Goal: Task Accomplishment & Management: Manage account settings

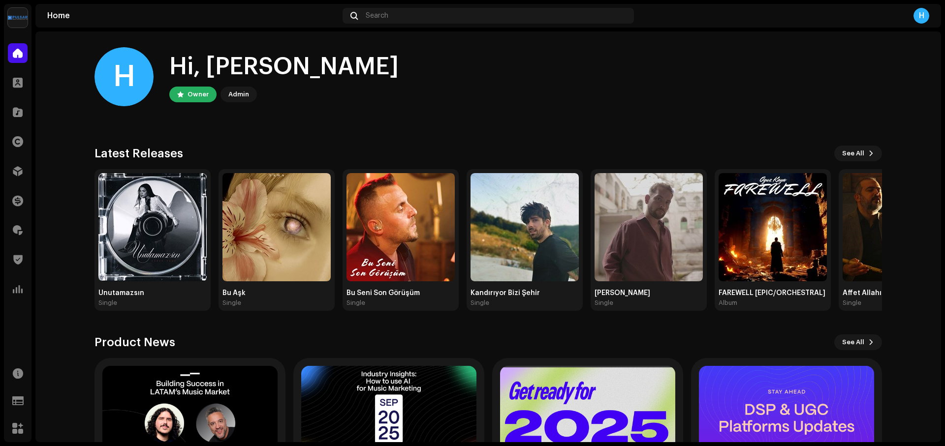
click at [19, 20] on img at bounding box center [18, 18] width 20 height 20
click at [124, 22] on span at bounding box center [124, 22] width 6 height 8
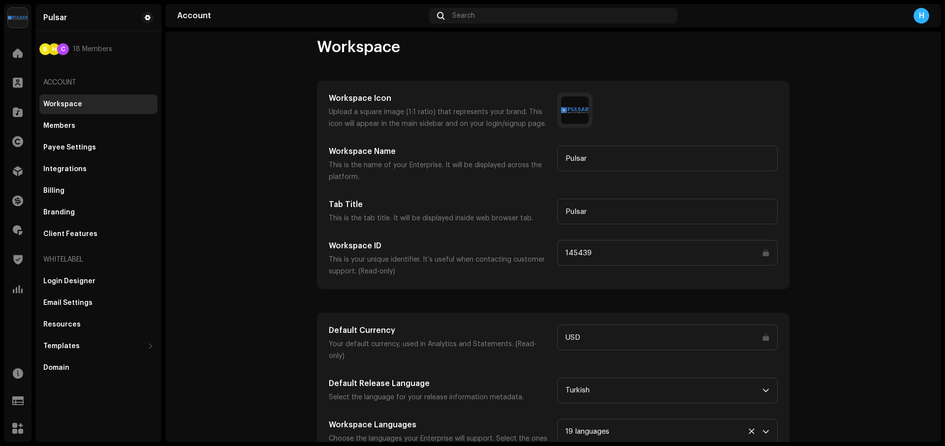
scroll to position [24, 0]
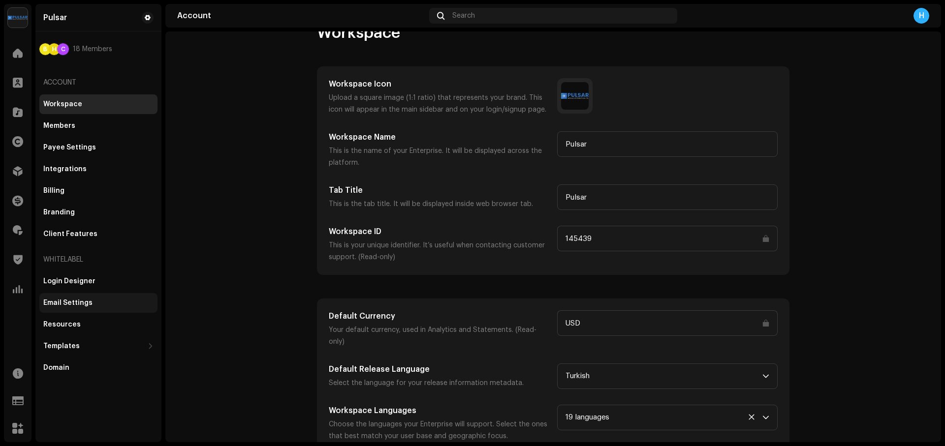
click at [72, 304] on div "Email Settings" at bounding box center [67, 303] width 49 height 8
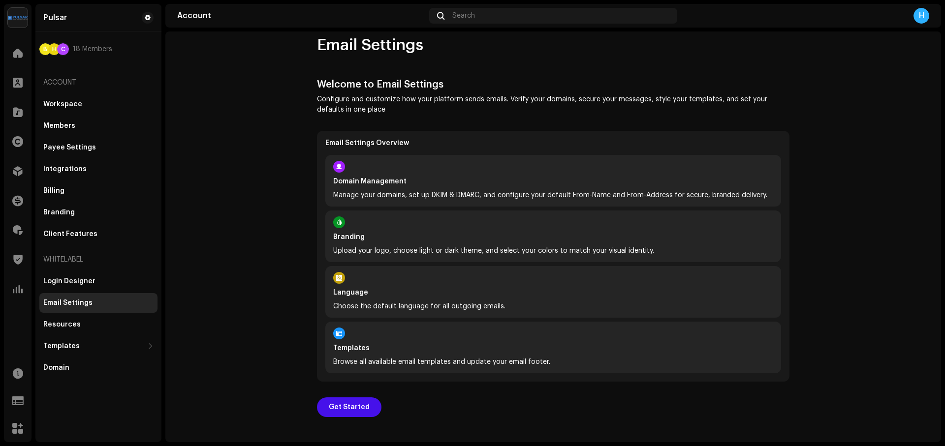
scroll to position [18, 0]
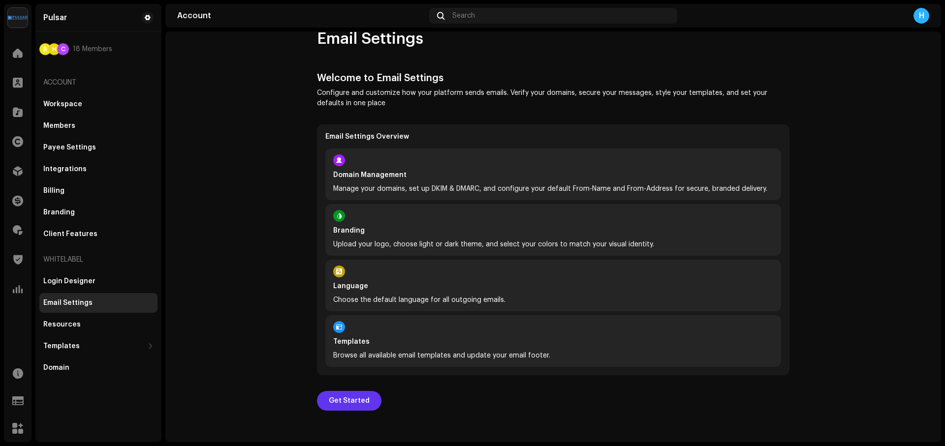
click at [347, 405] on span "Get Started" at bounding box center [349, 401] width 41 height 20
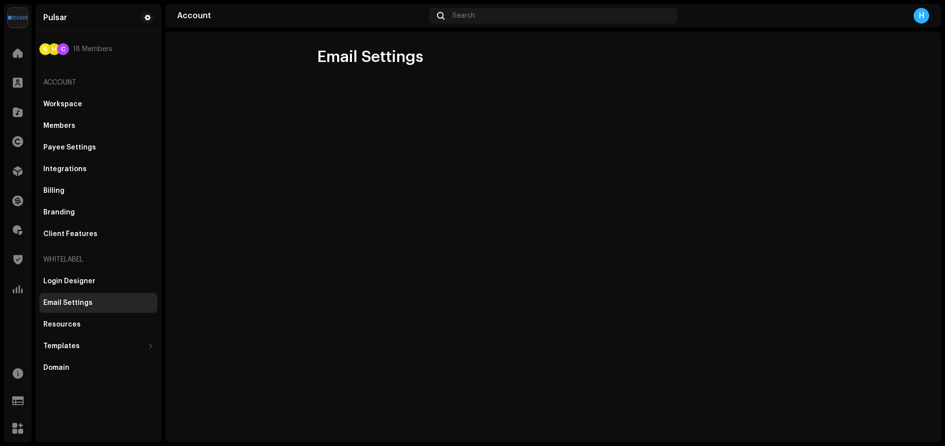
scroll to position [0, 0]
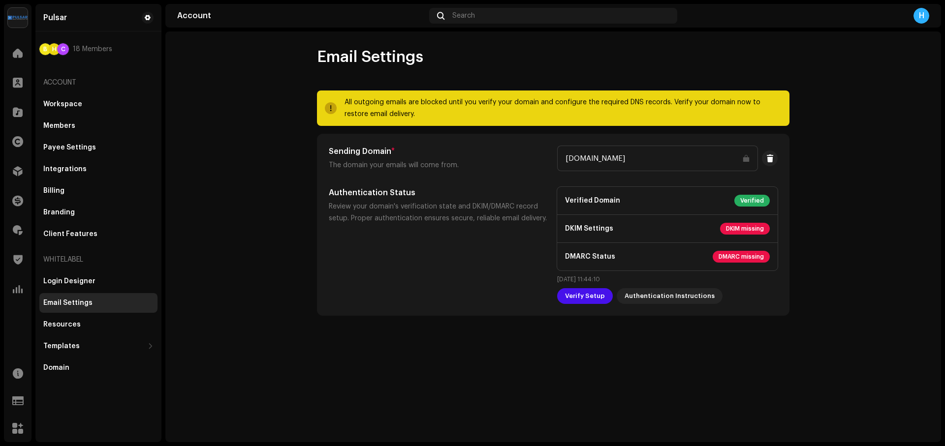
click at [745, 231] on span "DKIM missing" at bounding box center [745, 229] width 50 height 12
click at [745, 251] on span "DMARC missing" at bounding box center [741, 257] width 57 height 12
click at [588, 298] on span "Verify Setup" at bounding box center [585, 296] width 40 height 20
click at [653, 301] on span "Authentication Instructions" at bounding box center [670, 296] width 90 height 20
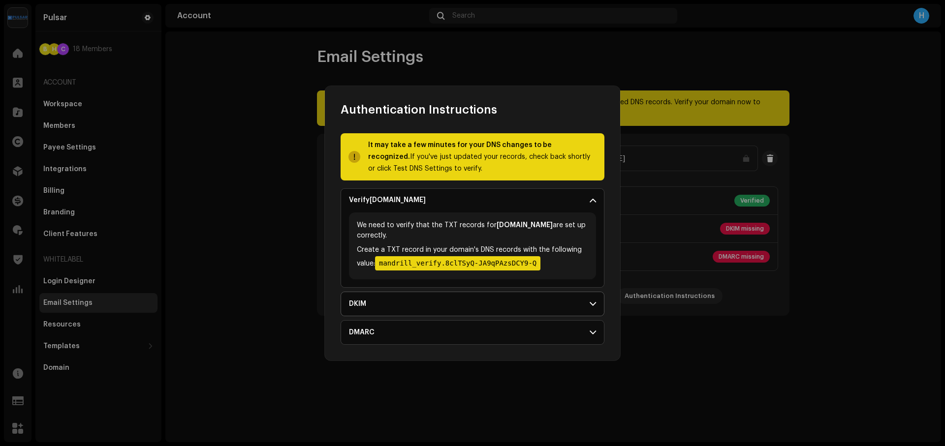
click at [580, 301] on p-accordion-header "DKIM" at bounding box center [472, 304] width 263 height 24
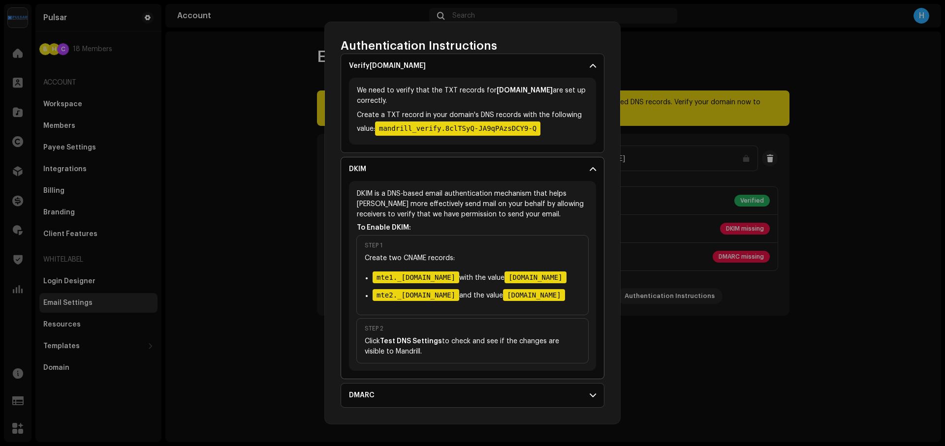
scroll to position [98, 0]
click at [576, 395] on p-accordion-header "DMARC" at bounding box center [472, 396] width 263 height 24
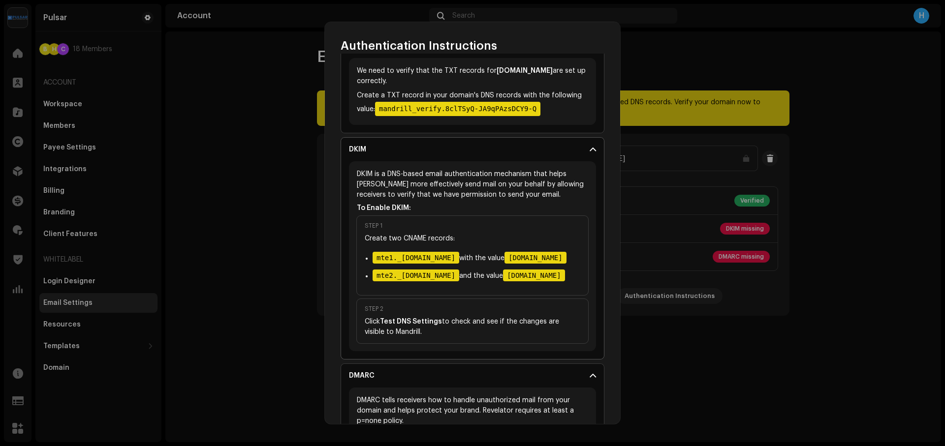
scroll to position [0, 0]
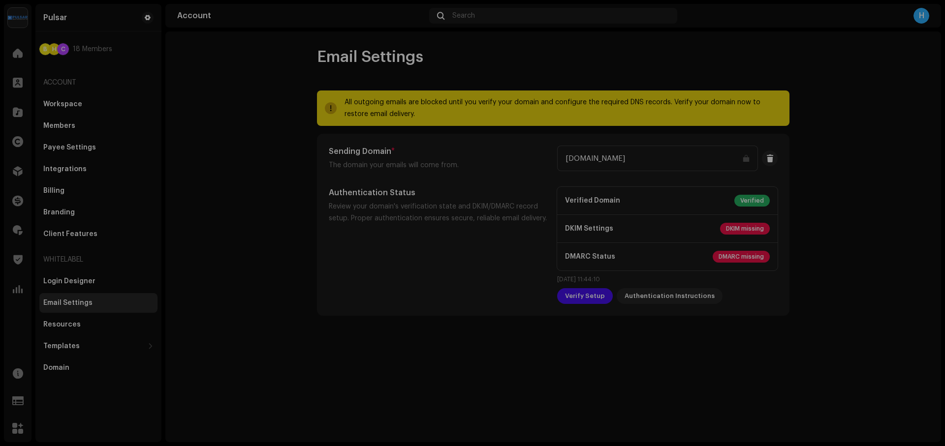
click at [687, 186] on div "Authentication Instructions It may take a few minutes for your DNS changes to b…" at bounding box center [472, 223] width 945 height 446
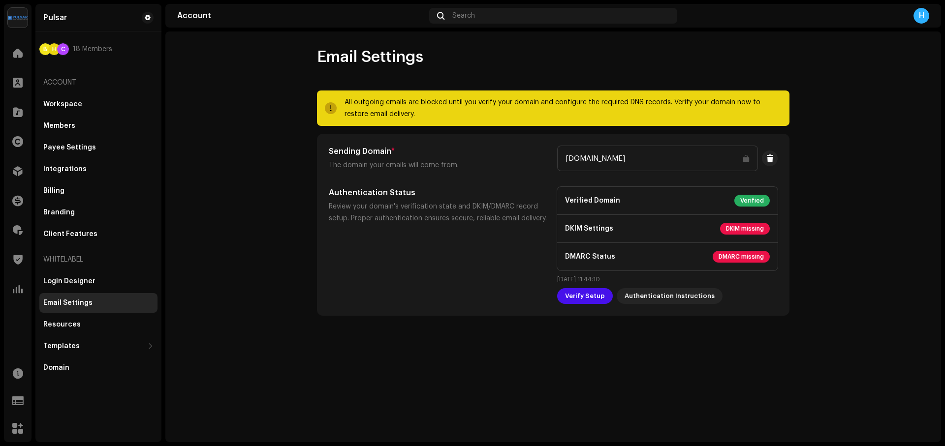
click at [432, 161] on p "The domain your emails will come from." at bounding box center [439, 165] width 221 height 12
drag, startPoint x: 334, startPoint y: 152, endPoint x: 459, endPoint y: 160, distance: 125.3
click at [453, 160] on div "Sending Domain * The domain your emails will come from." at bounding box center [439, 159] width 221 height 26
click at [474, 166] on p "The domain your emails will come from." at bounding box center [439, 165] width 221 height 12
click at [768, 157] on span at bounding box center [769, 159] width 7 height 8
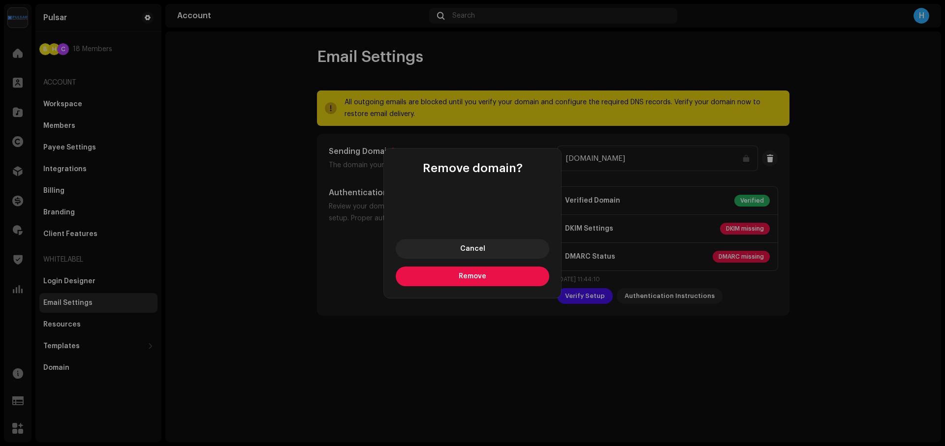
click at [485, 280] on button "Remove" at bounding box center [473, 277] width 154 height 20
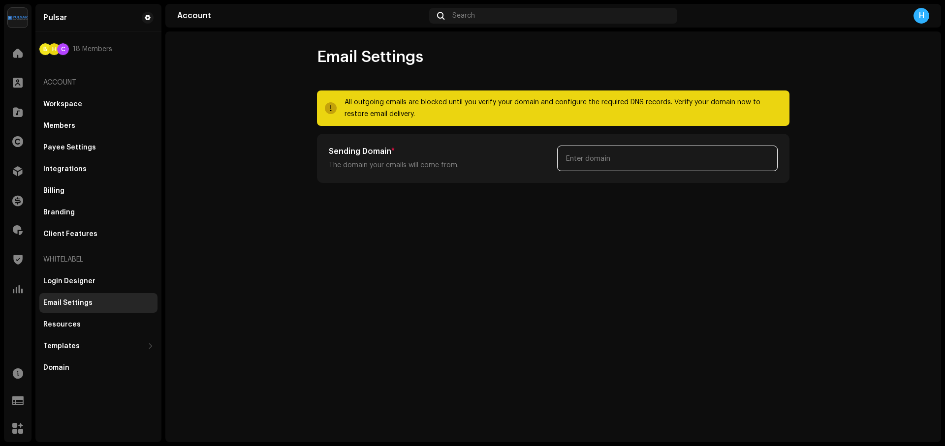
click at [626, 161] on input "text" at bounding box center [667, 159] width 221 height 26
click at [604, 158] on input "text" at bounding box center [667, 159] width 221 height 26
paste input "[DOMAIN_NAME]"
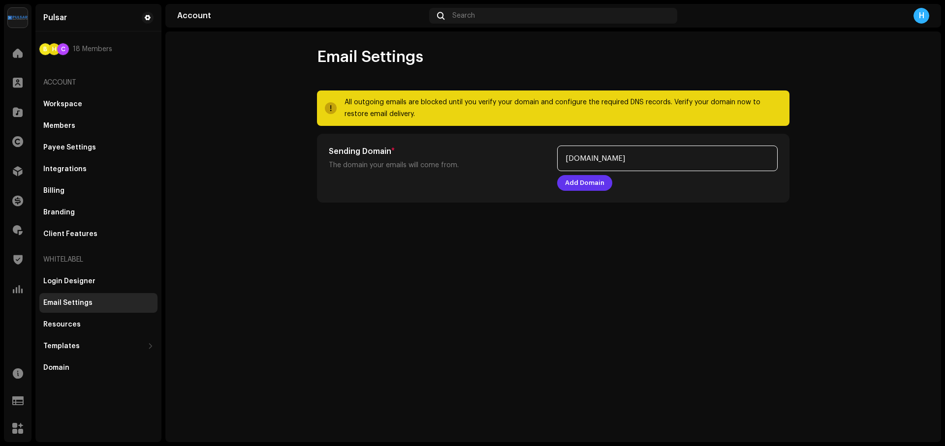
type input "[DOMAIN_NAME]"
click at [587, 185] on span "Add Domain" at bounding box center [584, 183] width 39 height 20
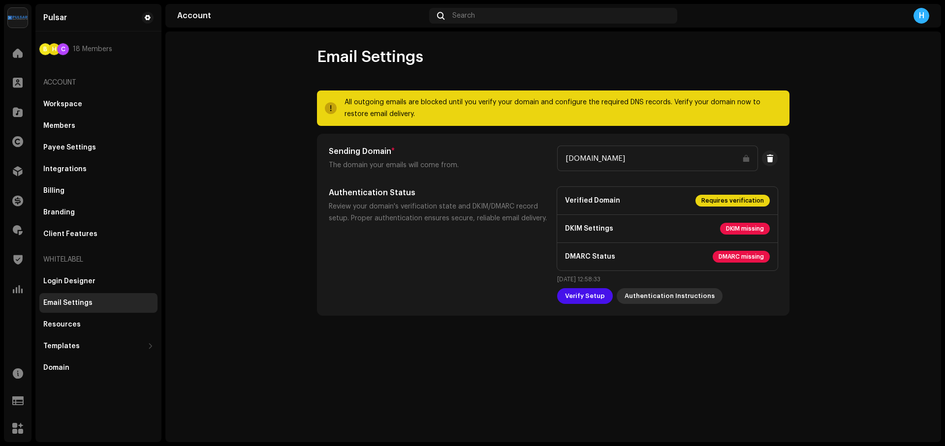
click at [667, 296] on span "Authentication Instructions" at bounding box center [670, 296] width 90 height 20
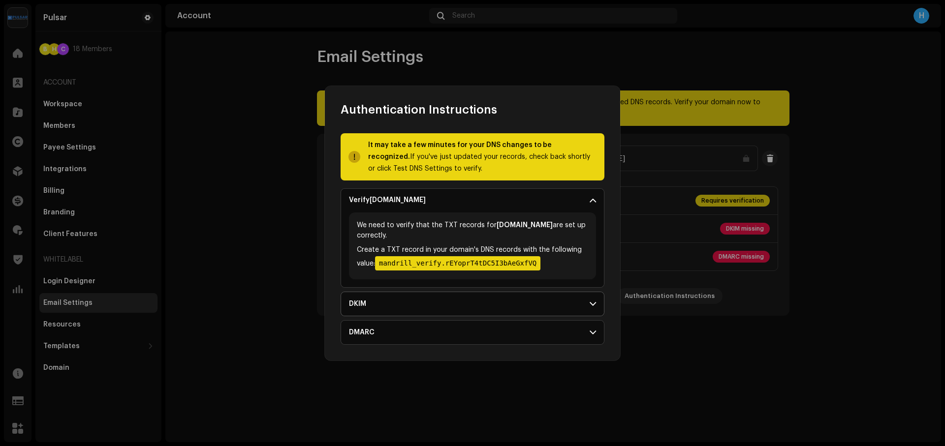
click at [428, 301] on p-accordion-header "DKIM" at bounding box center [472, 304] width 263 height 24
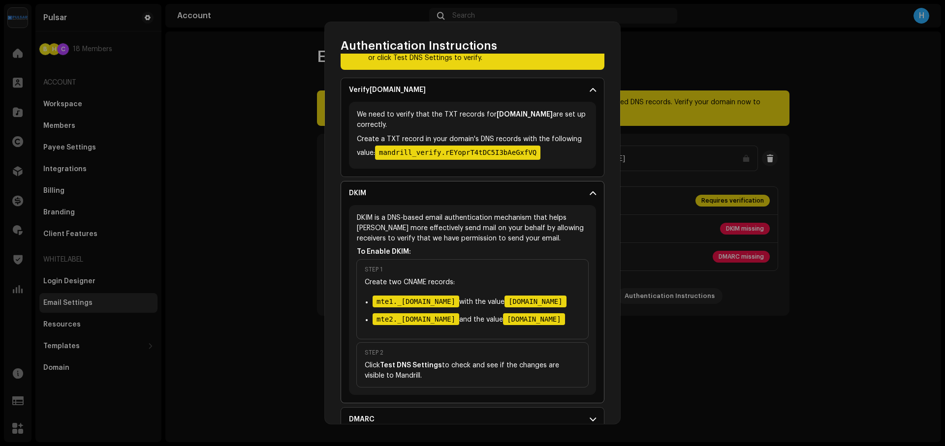
scroll to position [98, 0]
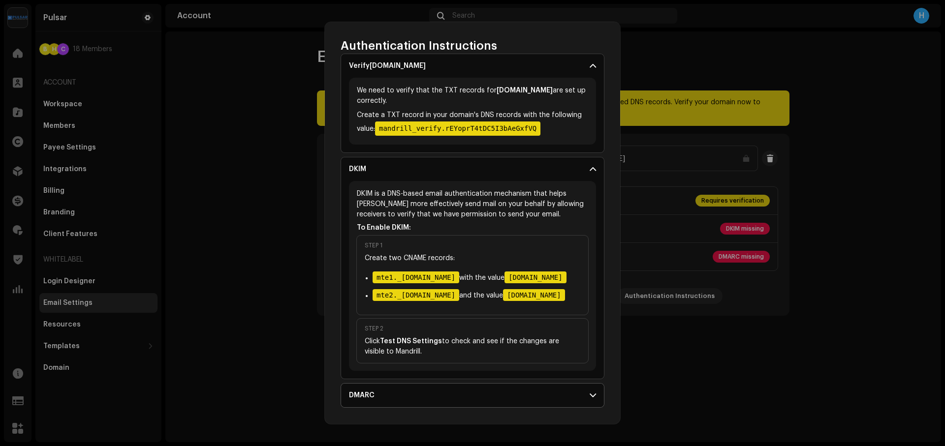
click at [476, 390] on p-accordion-header "DMARC" at bounding box center [472, 396] width 263 height 24
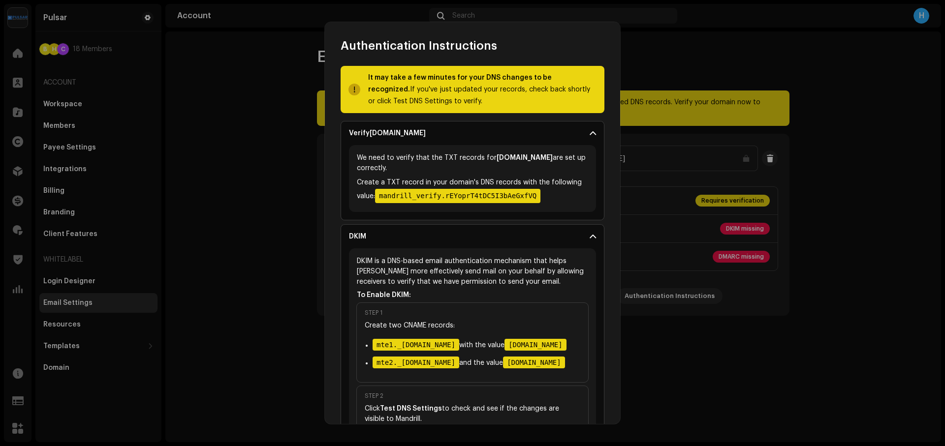
scroll to position [3, 0]
drag, startPoint x: 351, startPoint y: 133, endPoint x: 548, endPoint y: 186, distance: 203.7
click at [548, 186] on p-accordion-panel "Verify pulsardistribution.com We need to verify that the TXT records for pulsar…" at bounding box center [473, 171] width 264 height 99
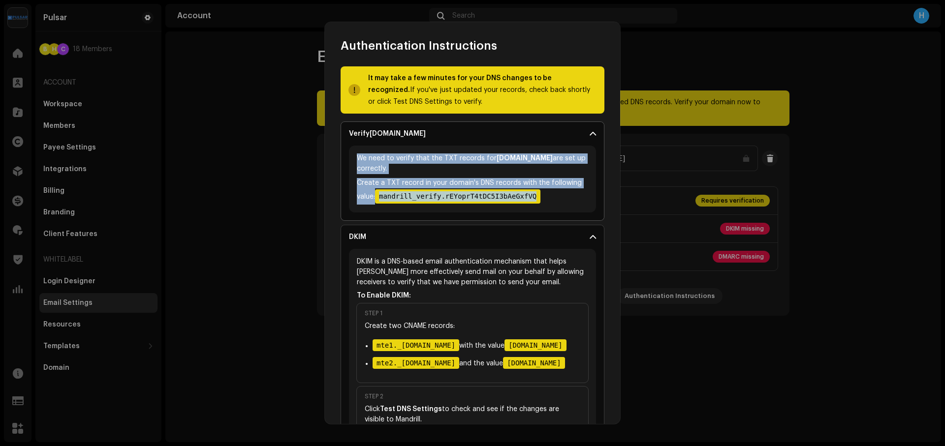
drag, startPoint x: 521, startPoint y: 193, endPoint x: 347, endPoint y: 128, distance: 185.0
click at [347, 128] on p-accordion-panel "Verify pulsardistribution.com We need to verify that the TXT records for pulsar…" at bounding box center [473, 171] width 264 height 99
copy div "We need to verify that the TXT records for pulsardistribution.com are set up co…"
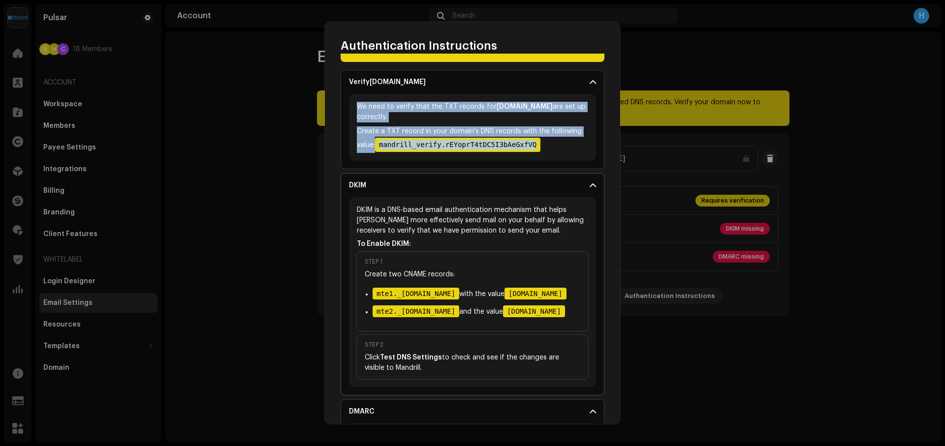
scroll to position [95, 0]
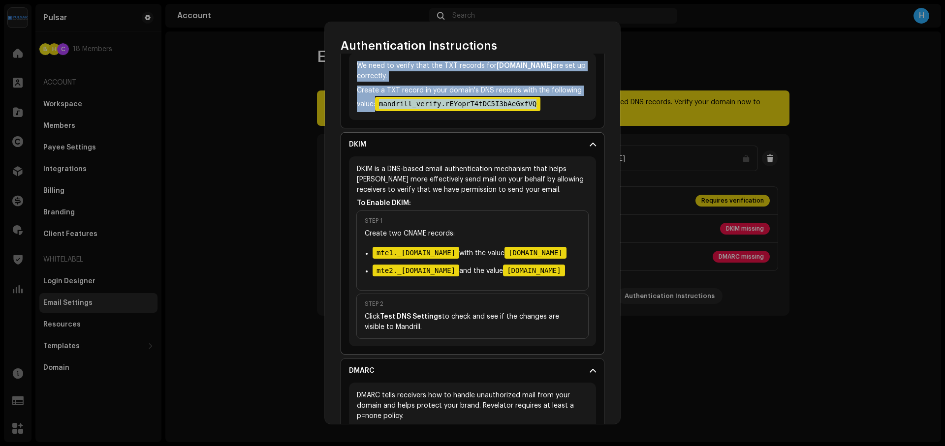
drag, startPoint x: 357, startPoint y: 168, endPoint x: 570, endPoint y: 353, distance: 282.6
click at [570, 347] on div "DKIM is a DNS-based email authentication mechanism that helps Mandrill more eff…" at bounding box center [472, 252] width 247 height 190
copy div "DKIM is a DNS-based email authentication mechanism that helps Mandrill more eff…"
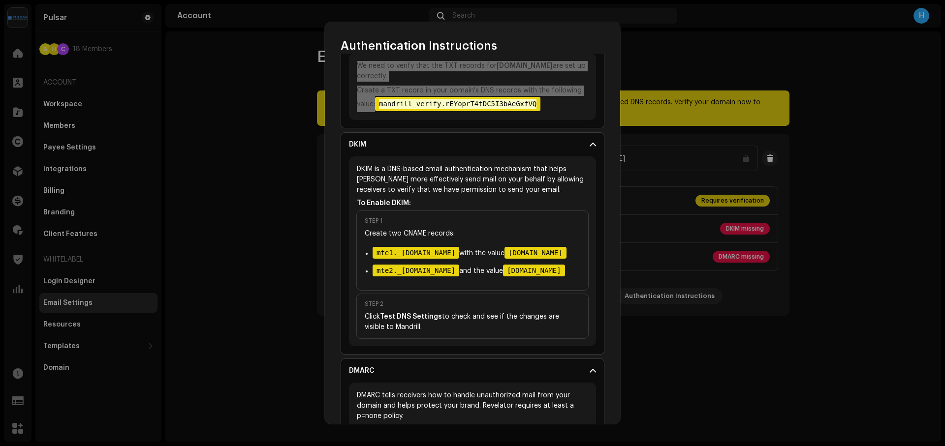
scroll to position [218, 0]
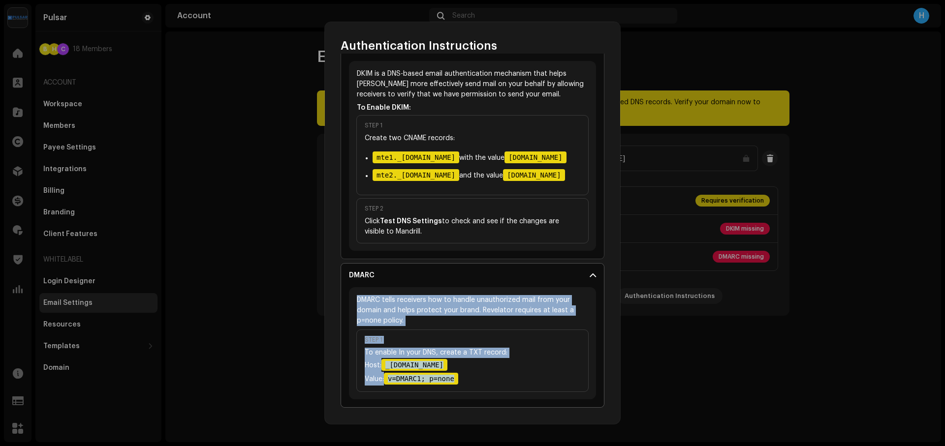
drag, startPoint x: 357, startPoint y: 300, endPoint x: 513, endPoint y: 385, distance: 178.2
click at [513, 385] on div "DMARC tells receivers how to handle unauthorized mail from your domain and help…" at bounding box center [472, 343] width 247 height 112
copy div "DMARC tells receivers how to handle unauthorized mail from your domain and help…"
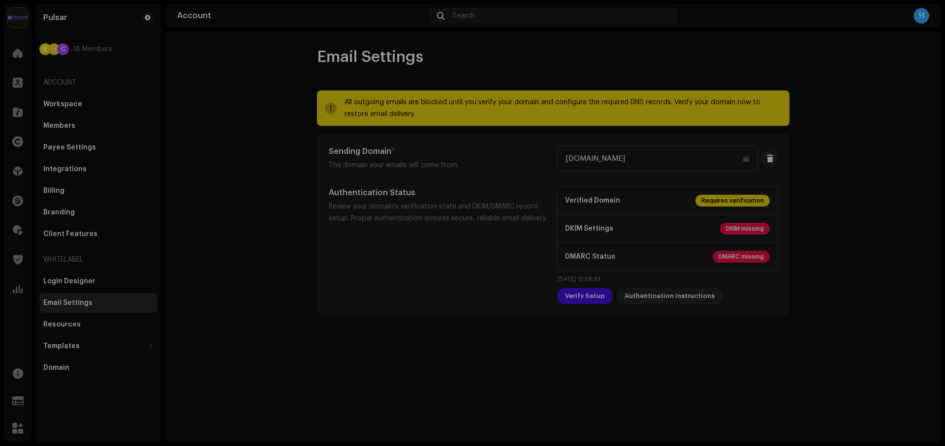
click at [221, 92] on div "Authentication Instructions It may take a few minutes for your DNS changes to b…" at bounding box center [472, 223] width 945 height 446
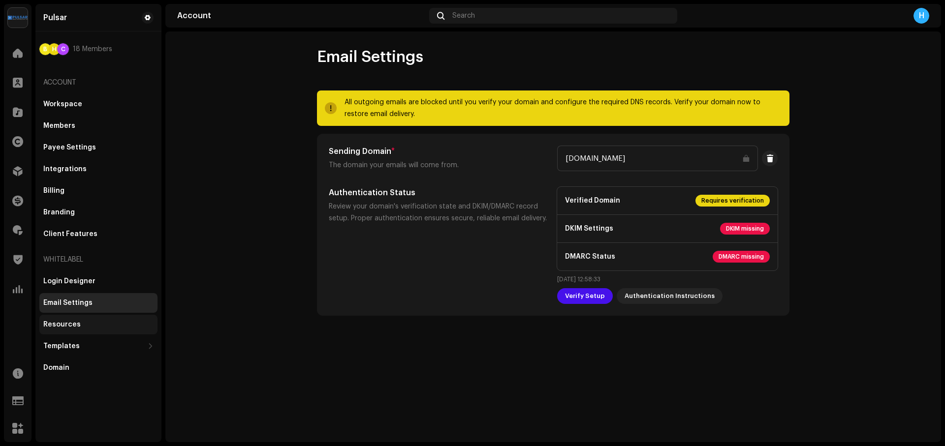
click at [89, 325] on div "Resources" at bounding box center [98, 325] width 110 height 8
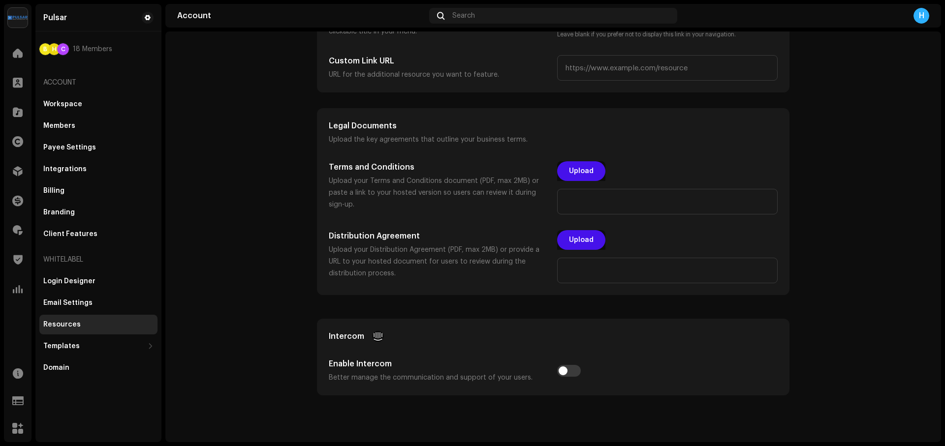
scroll to position [247, 0]
click at [82, 345] on div "Templates" at bounding box center [93, 347] width 100 height 8
click at [94, 371] on div "Inspector Templates" at bounding box center [83, 368] width 72 height 8
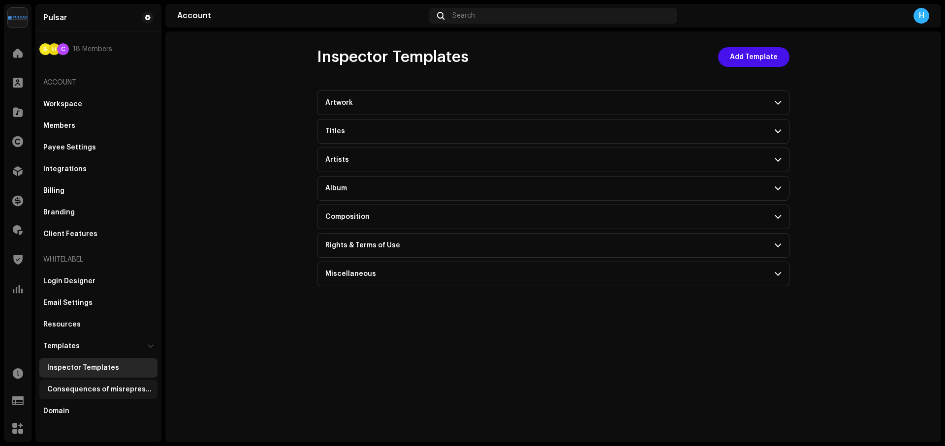
click at [122, 394] on div "Consequences of misrepresentation" at bounding box center [98, 390] width 118 height 20
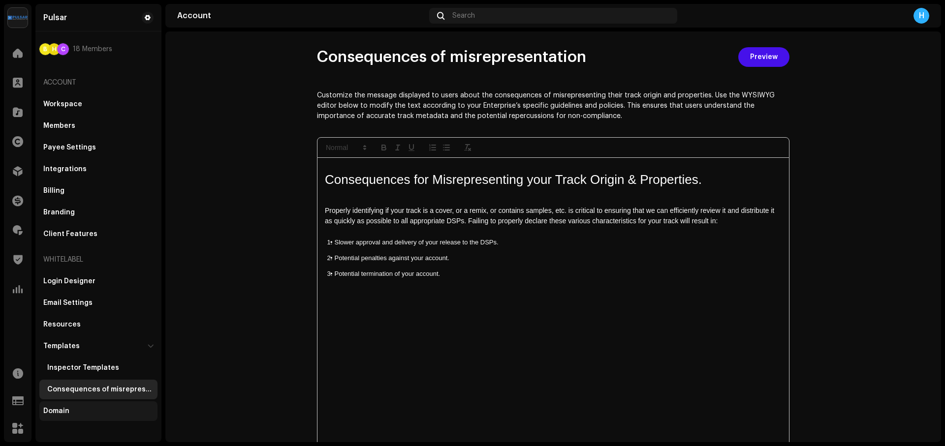
click at [95, 411] on div "Domain" at bounding box center [98, 412] width 110 height 8
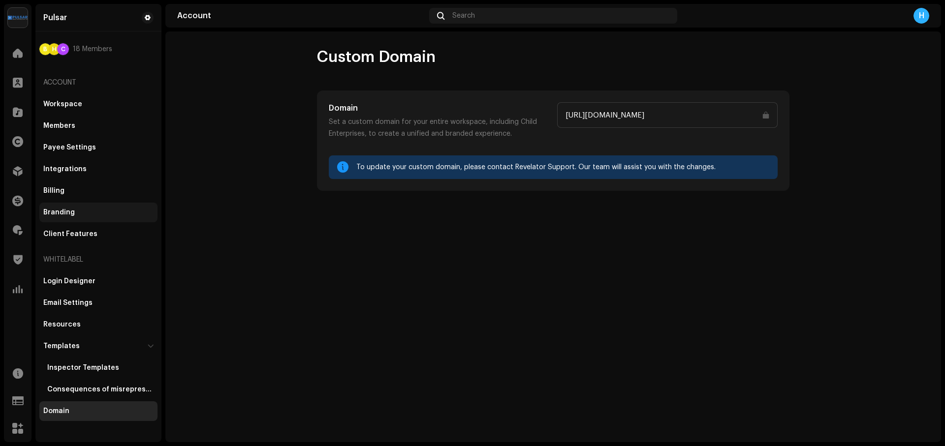
click at [60, 212] on div "Branding" at bounding box center [59, 213] width 32 height 8
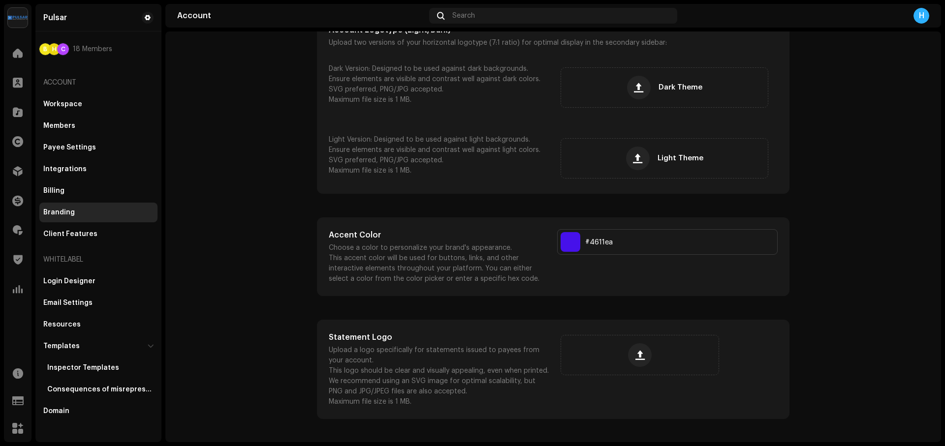
scroll to position [150, 0]
click at [72, 190] on div "Billing" at bounding box center [98, 191] width 110 height 8
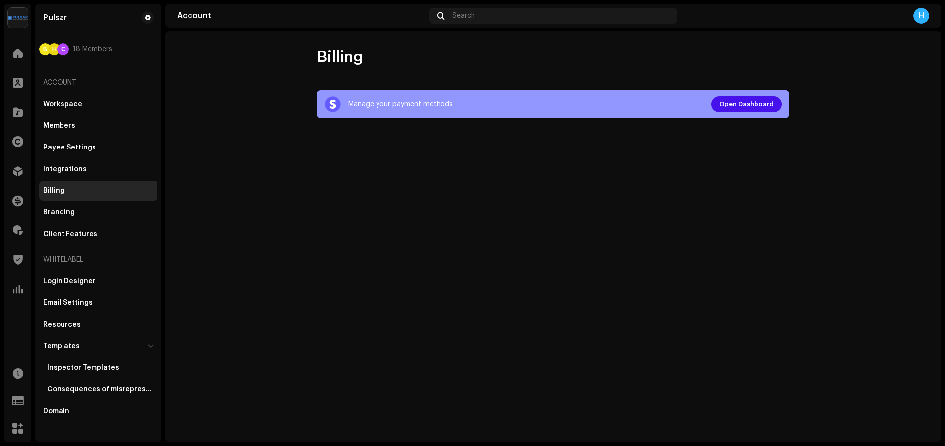
click at [336, 106] on div at bounding box center [333, 104] width 16 height 16
click at [390, 106] on div "Manage your payment methods" at bounding box center [400, 104] width 104 height 12
click at [735, 103] on span "Open Dashboard" at bounding box center [746, 105] width 55 height 20
click at [76, 102] on div "Workspace" at bounding box center [62, 104] width 39 height 8
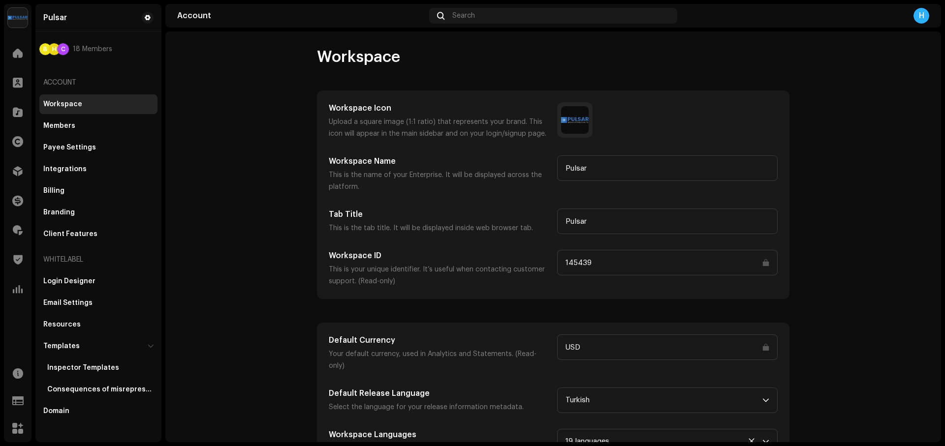
click at [96, 53] on span "18 Members" at bounding box center [92, 49] width 39 height 8
click at [71, 57] on div "B H C 18 Members" at bounding box center [98, 49] width 118 height 28
drag, startPoint x: 70, startPoint y: 52, endPoint x: 91, endPoint y: 49, distance: 20.8
click at [70, 52] on div "B H C 18 Members" at bounding box center [98, 49] width 118 height 12
click at [92, 49] on span "18 Members" at bounding box center [92, 49] width 39 height 8
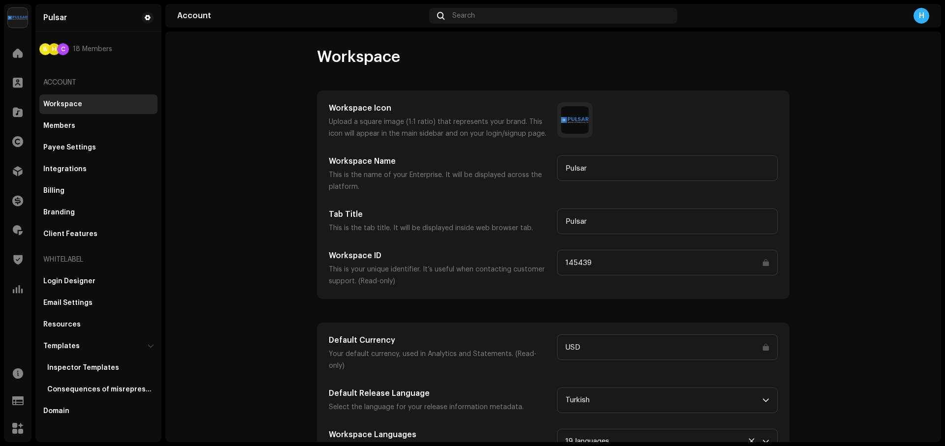
click at [45, 49] on div "B" at bounding box center [45, 49] width 12 height 12
click at [150, 14] on span at bounding box center [148, 18] width 6 height 8
drag, startPoint x: 243, startPoint y: 102, endPoint x: 216, endPoint y: 111, distance: 28.5
click at [243, 101] on account-workspace "Workspace Workspace Icon Upload a square image (1:1 ratio) that represents your…" at bounding box center [553, 262] width 776 height 431
click at [102, 125] on div "Members" at bounding box center [98, 126] width 110 height 8
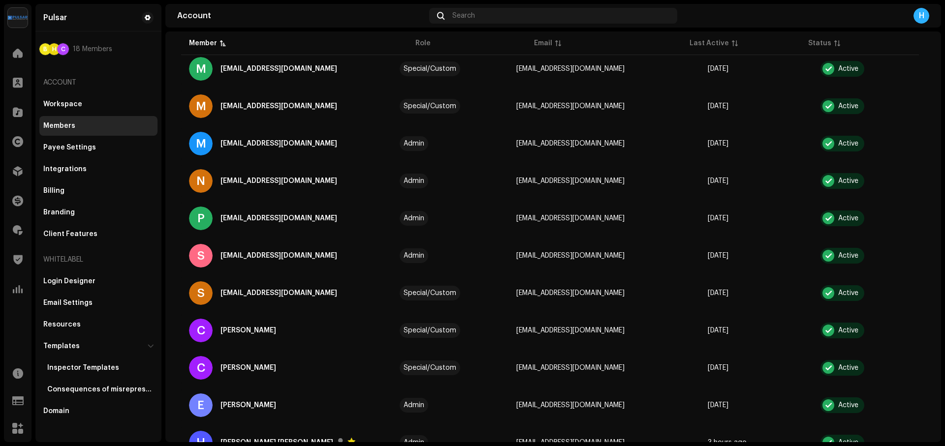
scroll to position [347, 0]
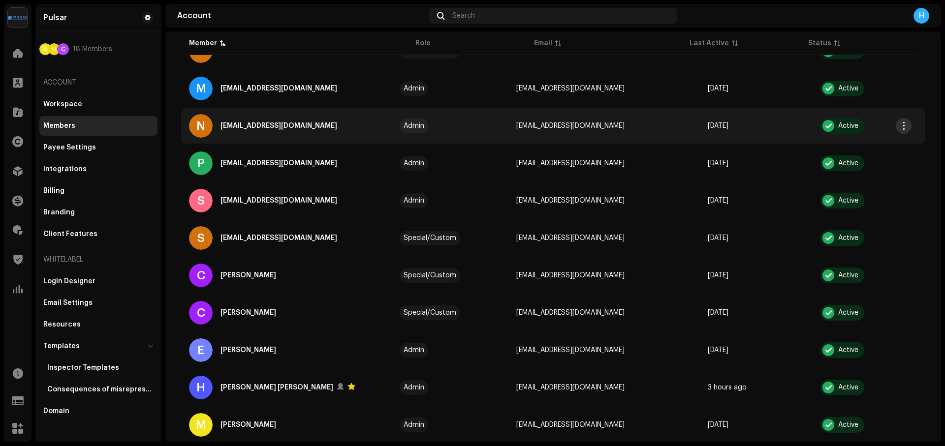
click at [899, 129] on button "button" at bounding box center [904, 126] width 16 height 16
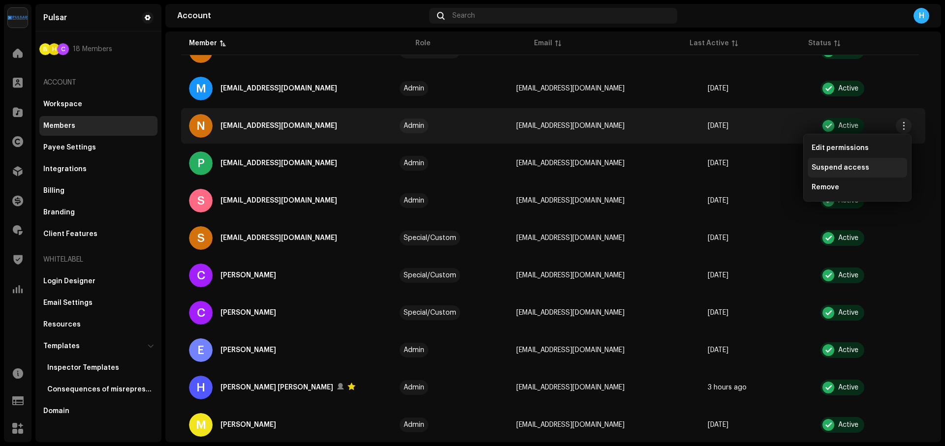
click at [841, 168] on span "Suspend access" at bounding box center [841, 168] width 58 height 8
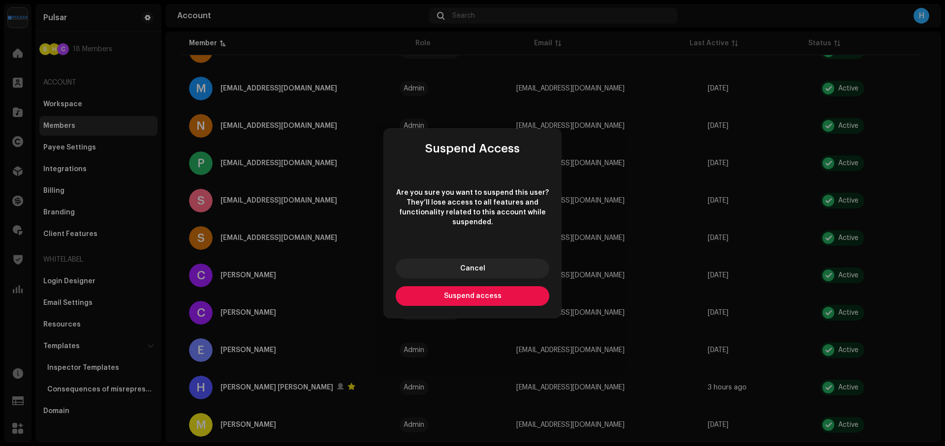
click at [463, 299] on button "Suspend access" at bounding box center [473, 296] width 154 height 20
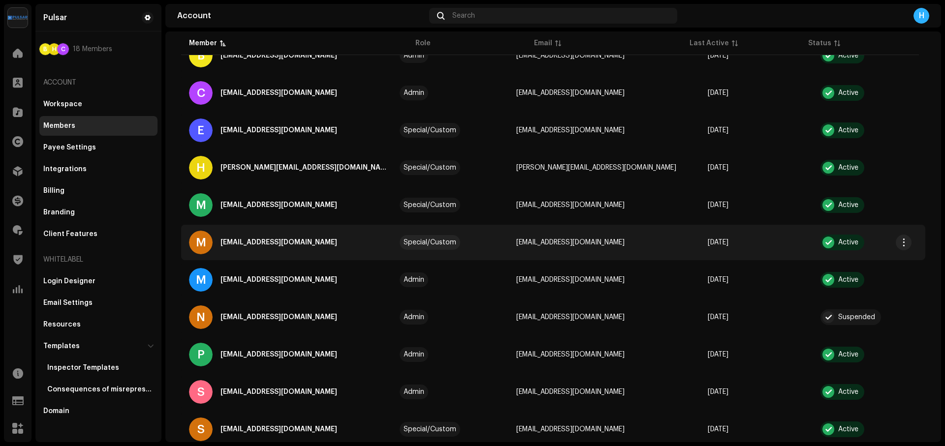
scroll to position [0, 0]
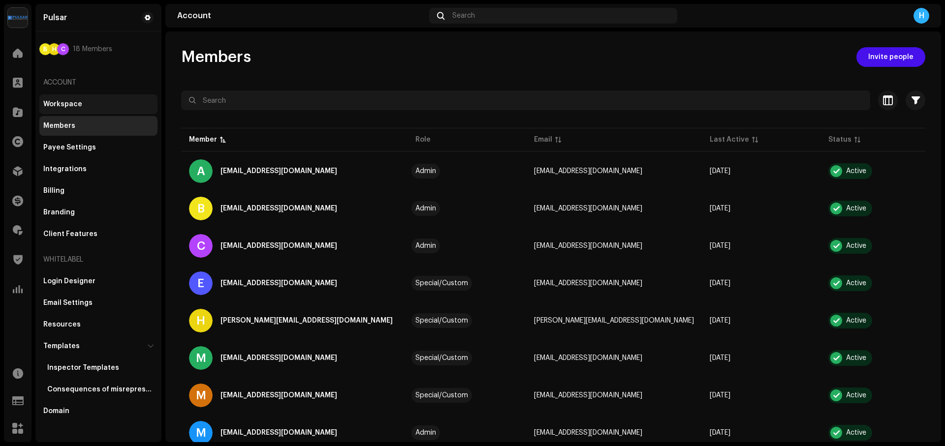
click at [66, 102] on div "Workspace" at bounding box center [62, 104] width 39 height 8
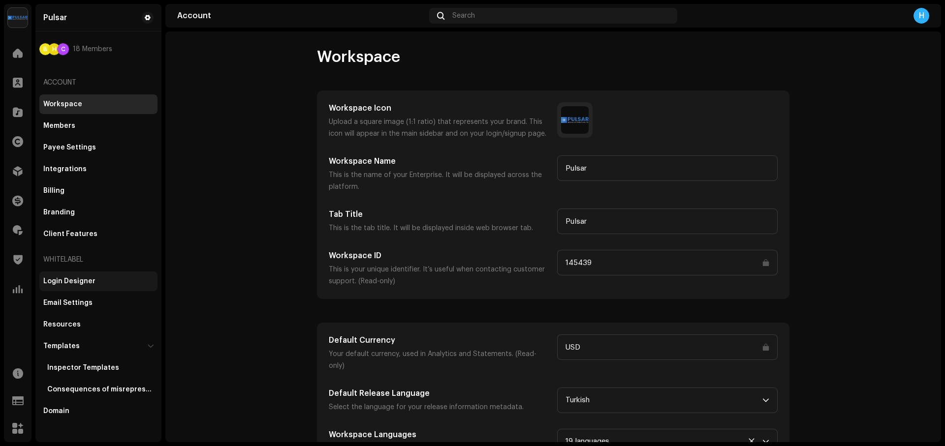
click at [85, 292] on div "Login Designer Email Settings Resources Templates Inspector Templates Consequen…" at bounding box center [98, 347] width 118 height 150
click at [87, 285] on div "Login Designer" at bounding box center [69, 282] width 52 height 8
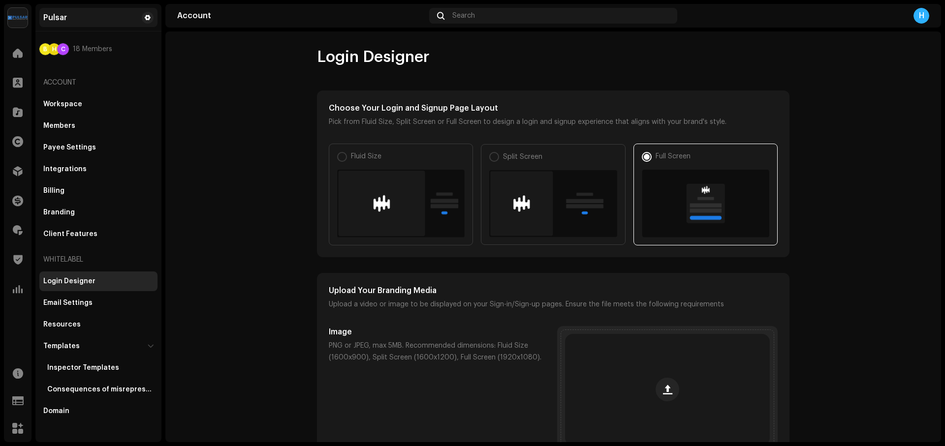
click at [63, 17] on div "Pulsar" at bounding box center [55, 18] width 24 height 8
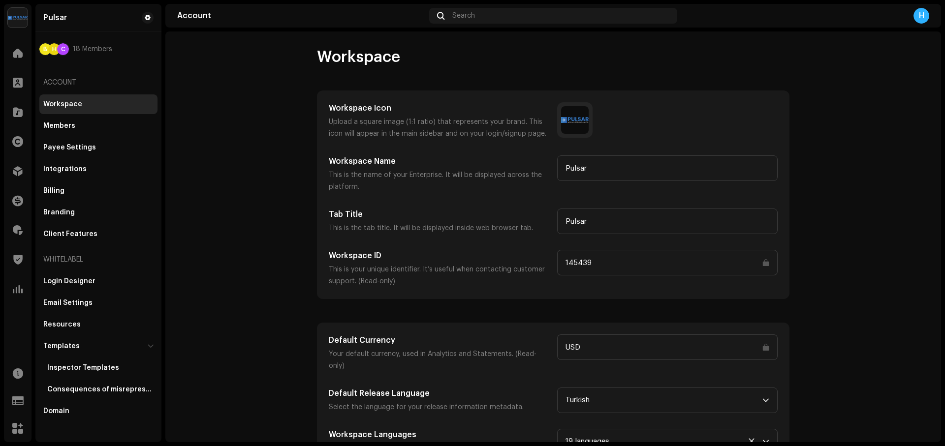
scroll to position [24, 0]
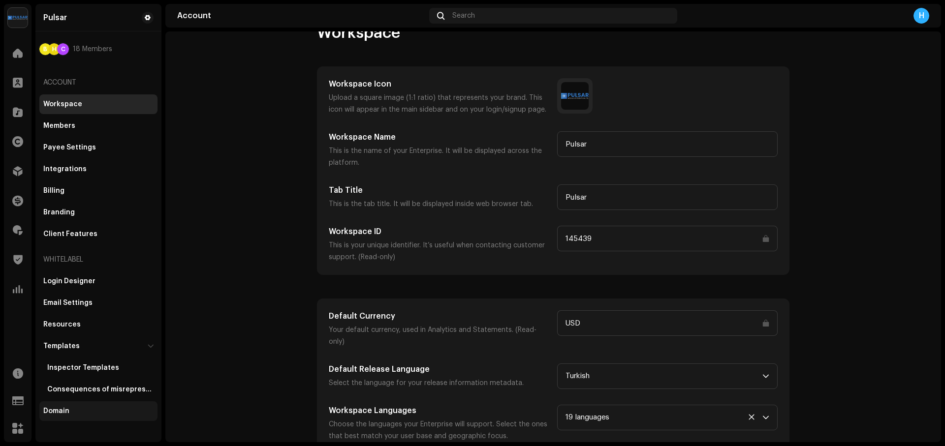
click at [67, 413] on div "Domain" at bounding box center [56, 412] width 26 height 8
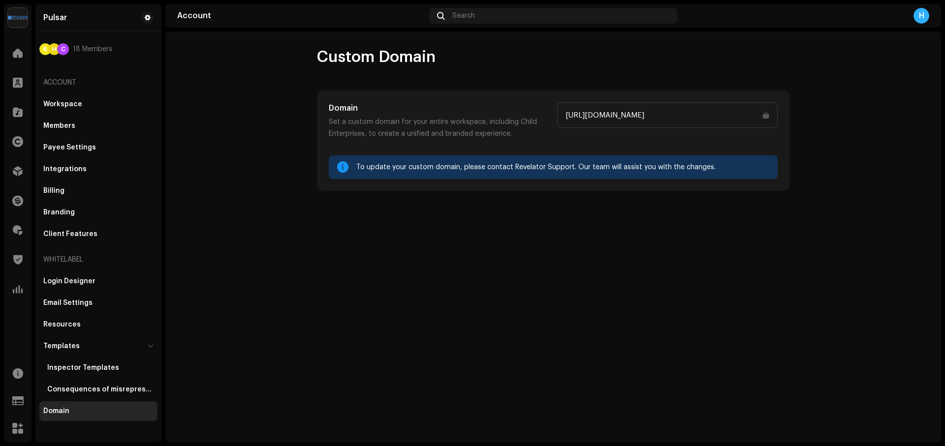
click at [74, 401] on div "Login Designer Email Settings Resources Templates Inspector Templates Consequen…" at bounding box center [98, 347] width 118 height 150
click at [78, 393] on div "Consequences of misrepresentation" at bounding box center [100, 390] width 106 height 8
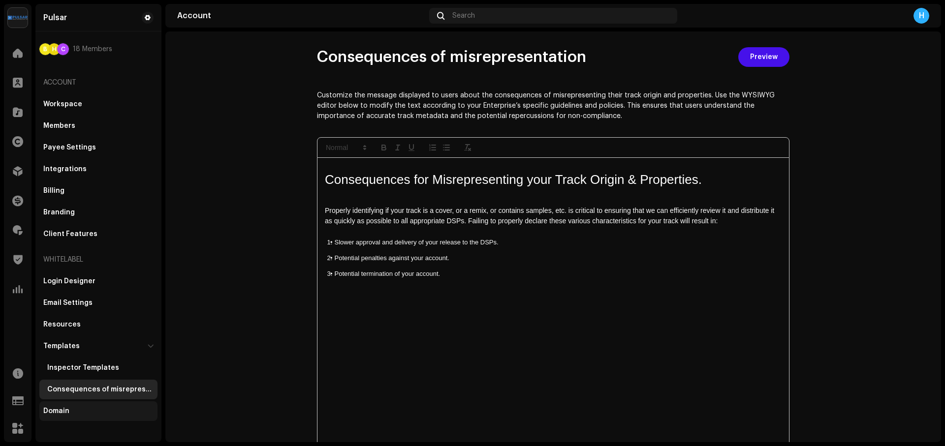
click at [70, 410] on div "Domain" at bounding box center [98, 412] width 110 height 8
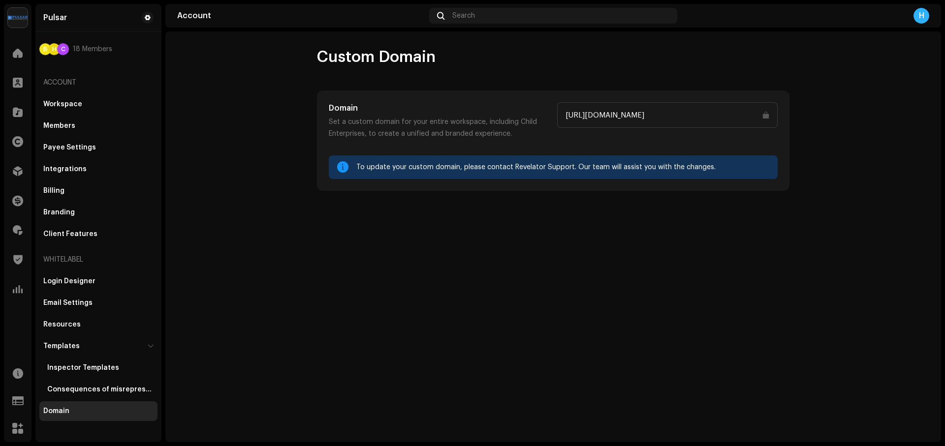
click at [362, 136] on p "Set a custom domain for your entire workspace, including Child Enterprises, to …" at bounding box center [439, 128] width 221 height 24
click at [620, 118] on input "https://panel.pulsardistribution.com" at bounding box center [667, 115] width 221 height 26
click at [87, 365] on div "Inspector Templates" at bounding box center [83, 368] width 72 height 8
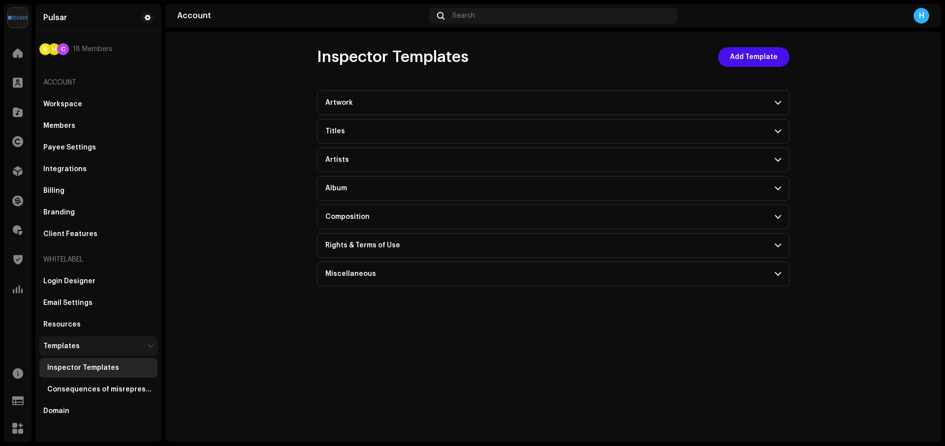
click at [95, 337] on div "Templates" at bounding box center [98, 347] width 118 height 20
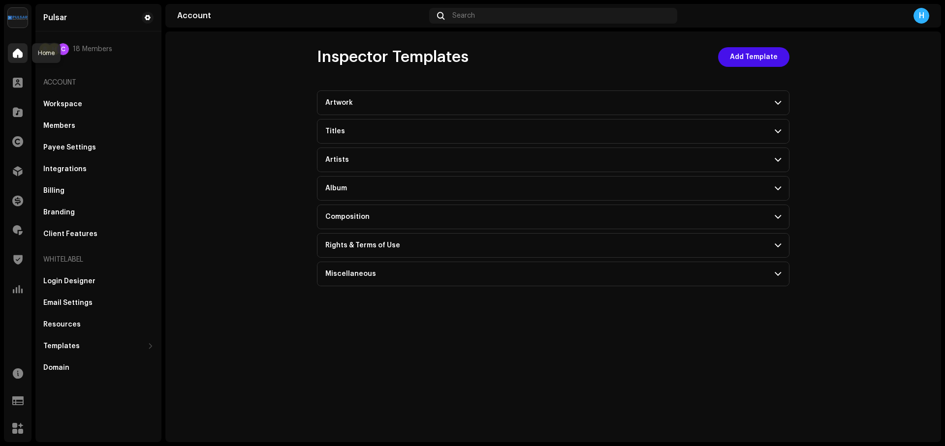
click at [16, 56] on span at bounding box center [18, 53] width 10 height 8
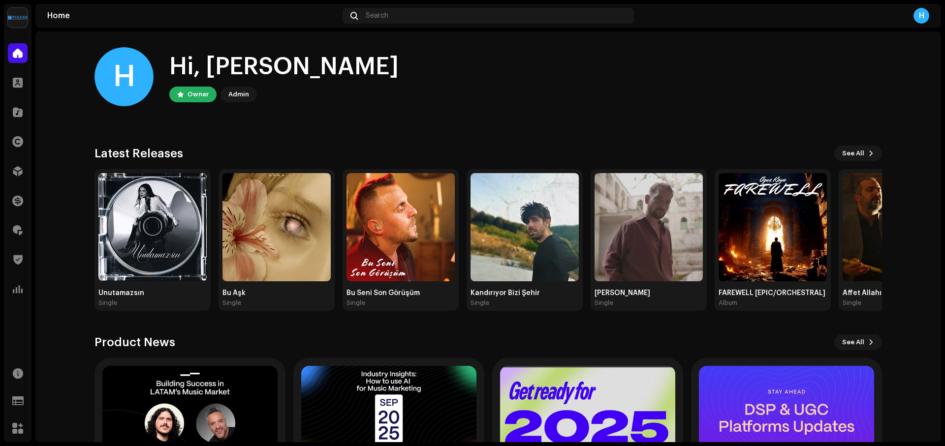
click at [18, 14] on img at bounding box center [18, 18] width 20 height 20
click at [140, 22] on span at bounding box center [140, 22] width 6 height 8
click at [123, 22] on span at bounding box center [124, 22] width 6 height 8
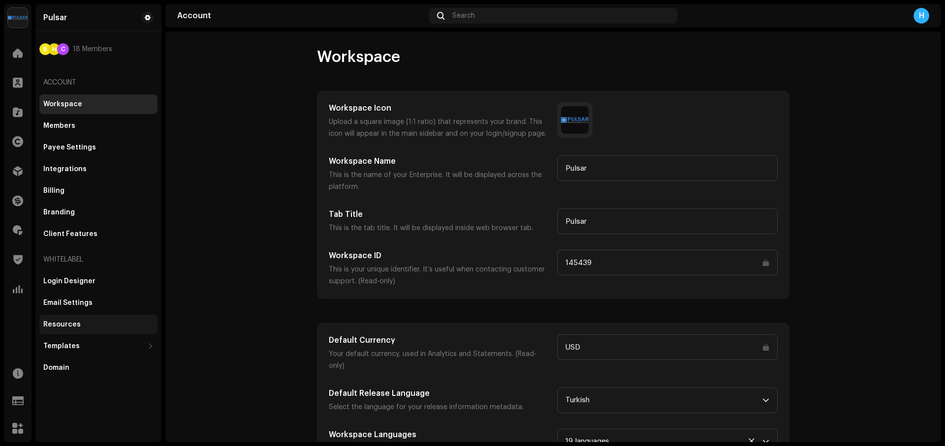
click at [71, 323] on div "Resources" at bounding box center [61, 325] width 37 height 8
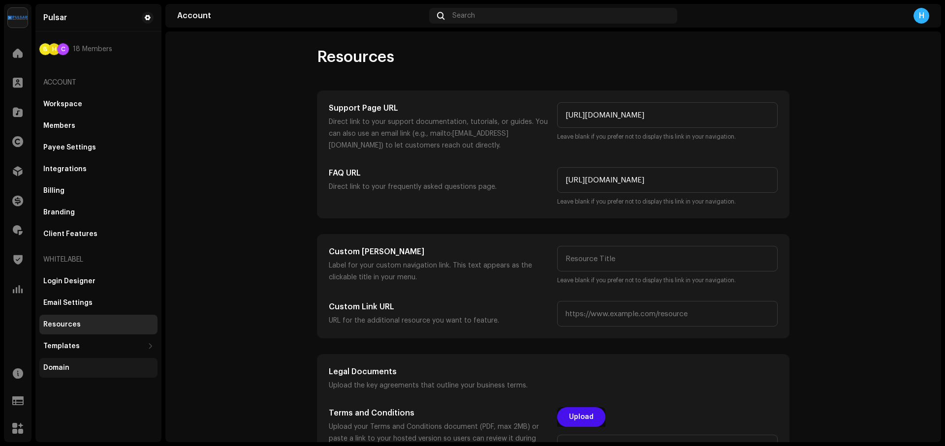
click at [72, 363] on div "Domain" at bounding box center [98, 368] width 118 height 20
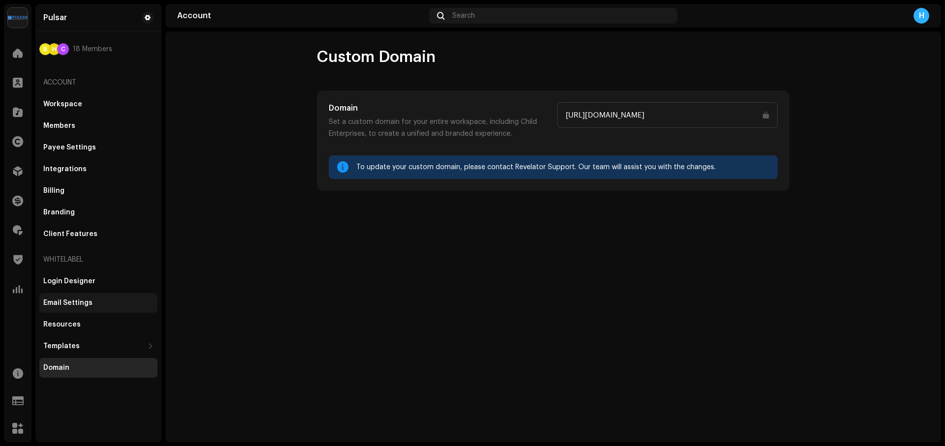
click at [57, 303] on div "Email Settings" at bounding box center [67, 303] width 49 height 8
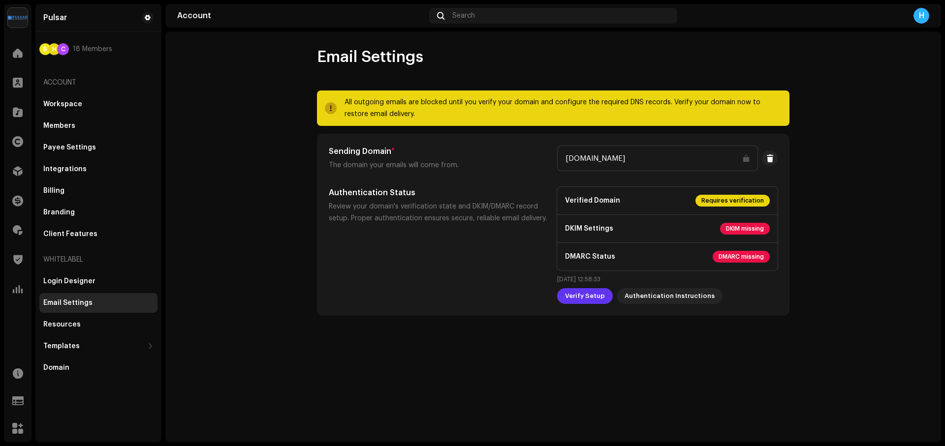
click at [580, 296] on span "Verify Setup" at bounding box center [585, 296] width 40 height 20
click at [568, 296] on span "Verify Setup" at bounding box center [585, 296] width 40 height 20
click at [605, 193] on p "Verified Domain Requires verification" at bounding box center [667, 201] width 221 height 28
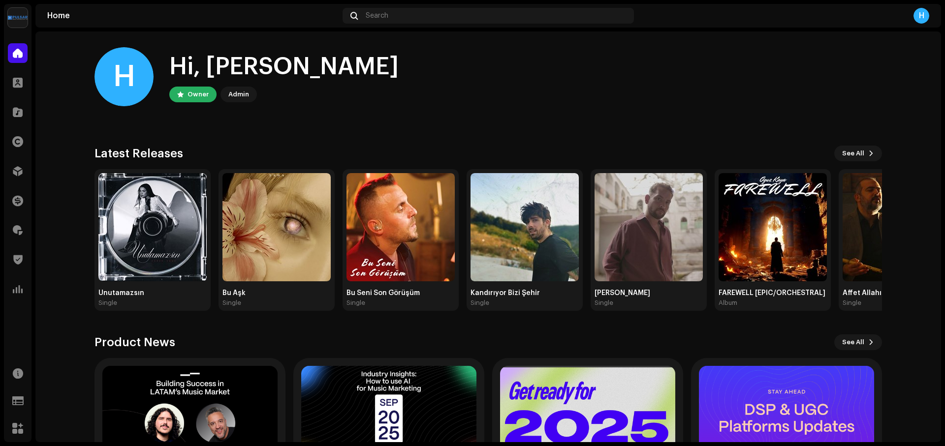
click at [23, 17] on img at bounding box center [18, 18] width 20 height 20
click at [121, 22] on span at bounding box center [124, 22] width 6 height 8
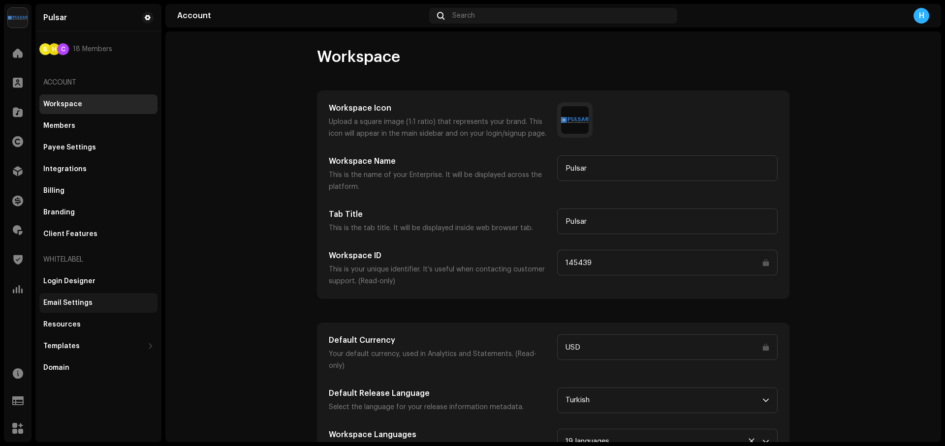
click at [76, 302] on div "Email Settings" at bounding box center [67, 303] width 49 height 8
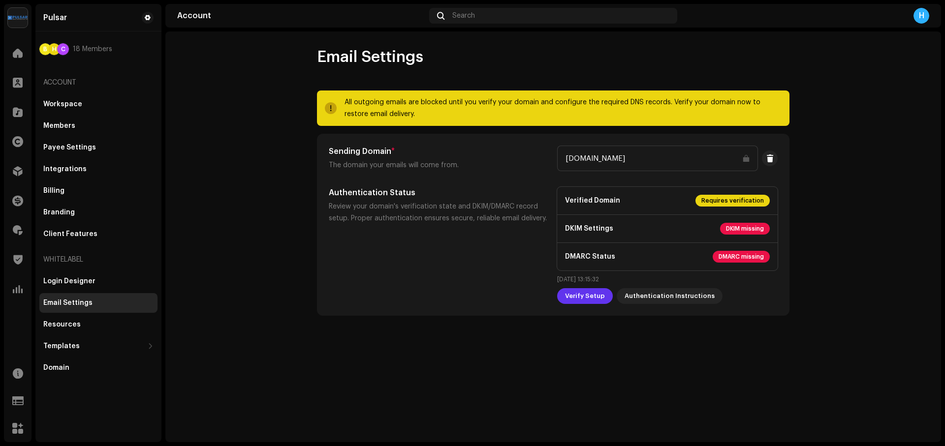
click at [584, 304] on div "Sending Domain * The domain your emails will come from. [DOMAIN_NAME] Authentic…" at bounding box center [553, 224] width 472 height 181
click at [587, 296] on span "Verify Setup" at bounding box center [585, 296] width 40 height 20
click at [594, 296] on span "Verify Setup" at bounding box center [585, 296] width 40 height 20
click at [583, 302] on span "Verify Setup" at bounding box center [585, 296] width 40 height 20
click at [580, 304] on span "Verify Setup" at bounding box center [585, 296] width 40 height 20
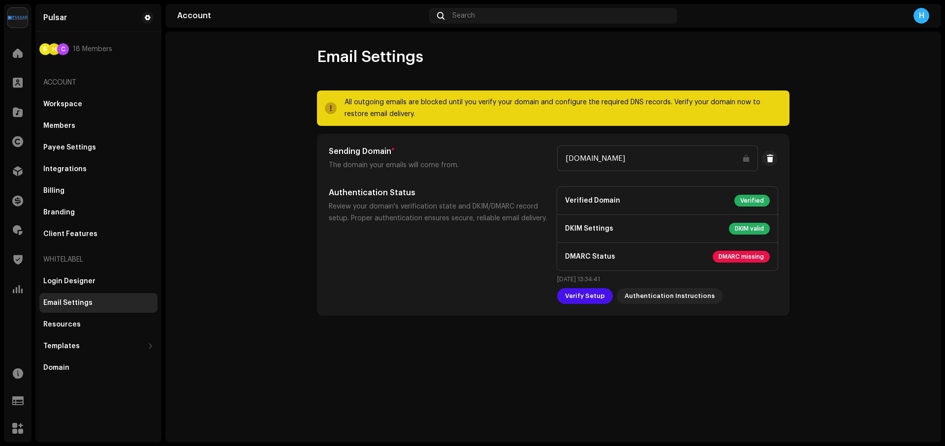
click at [752, 256] on span "DMARC missing" at bounding box center [741, 257] width 57 height 12
click at [591, 255] on strong "DMARC Status" at bounding box center [590, 257] width 50 height 10
click at [561, 186] on div "Sending Domain * The domain your emails will come from. [DOMAIN_NAME] Authentic…" at bounding box center [553, 225] width 449 height 158
click at [412, 305] on div "Sending Domain * The domain your emails will come from. [DOMAIN_NAME] Authentic…" at bounding box center [553, 224] width 472 height 181
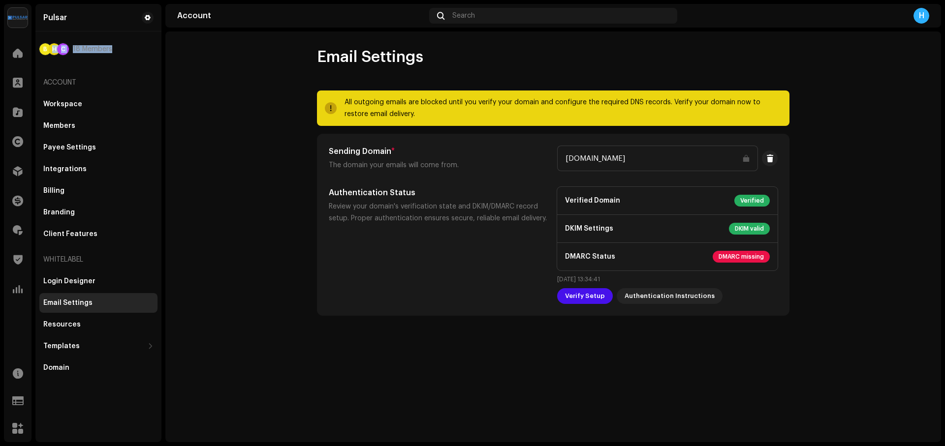
click at [160, 48] on div "B H C 18 Members Account Workspace Members Payee Settings Integrations Billing …" at bounding box center [98, 210] width 126 height 350
click at [659, 395] on div "Email Settings All outgoing emails are blocked until you verify your domain and…" at bounding box center [553, 237] width 776 height 411
click at [588, 288] on span "Verify Setup" at bounding box center [585, 296] width 40 height 20
click at [559, 363] on div "Email Settings All outgoing emails are blocked until you verify your domain and…" at bounding box center [553, 205] width 504 height 316
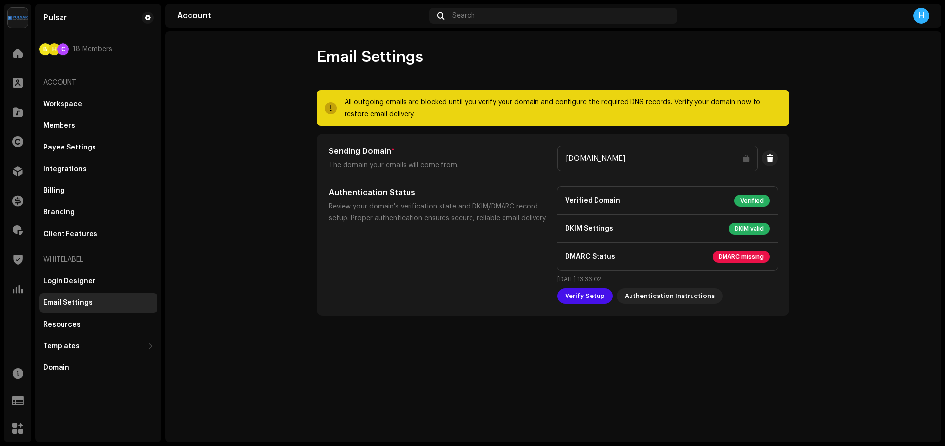
click at [653, 242] on p "DKIM Settings DKIM valid" at bounding box center [667, 229] width 221 height 28
click at [648, 269] on p "DMARC Status DMARC missing" at bounding box center [667, 257] width 221 height 28
click at [667, 303] on span "Authentication Instructions" at bounding box center [670, 296] width 90 height 20
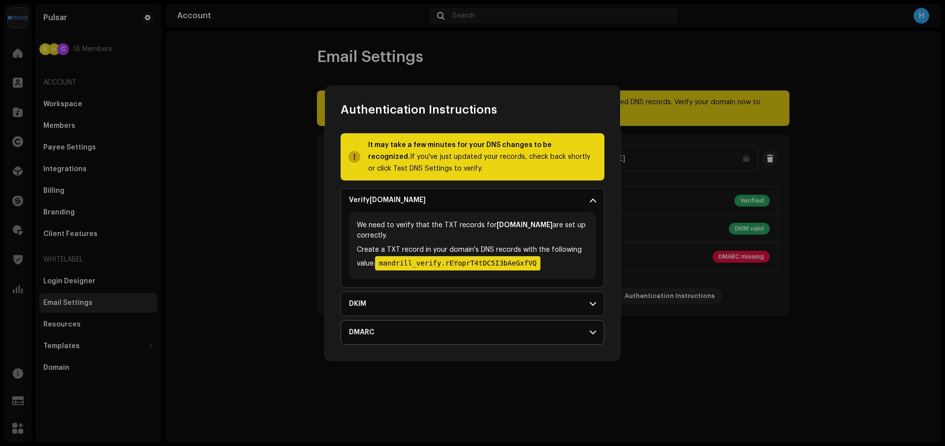
click at [517, 328] on p-accordion-header "DMARC" at bounding box center [472, 333] width 263 height 24
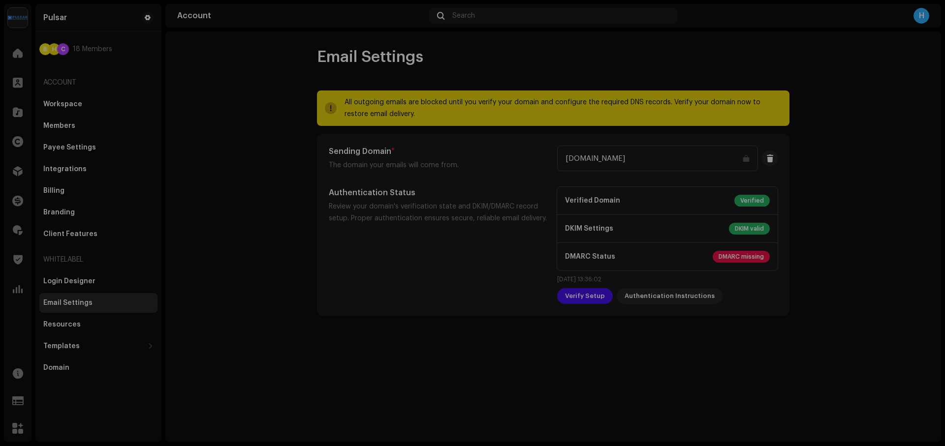
click at [779, 400] on div "Authentication Instructions It may take a few minutes for your DNS changes to b…" at bounding box center [472, 223] width 945 height 446
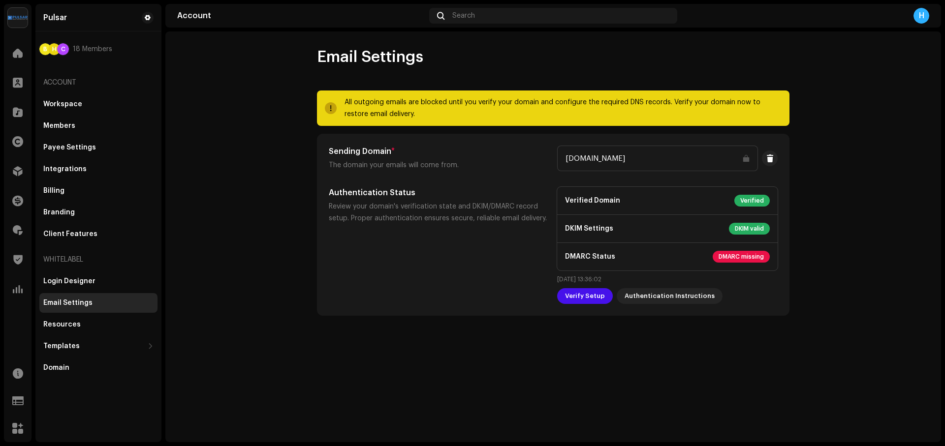
drag, startPoint x: 584, startPoint y: 298, endPoint x: 602, endPoint y: 315, distance: 24.4
click at [584, 298] on span "Verify Setup" at bounding box center [585, 296] width 40 height 20
click at [588, 296] on span "Verify Setup" at bounding box center [585, 296] width 40 height 20
click at [593, 294] on span "Verify Setup" at bounding box center [585, 296] width 40 height 20
